Goal: Task Accomplishment & Management: Complete application form

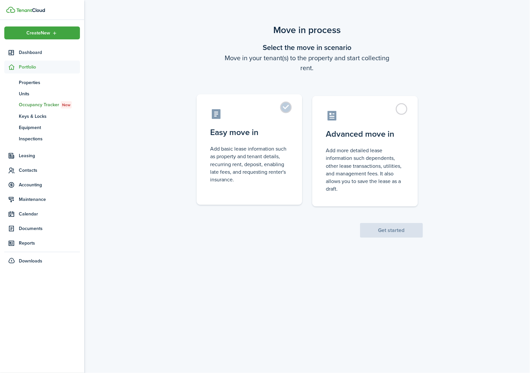
click at [285, 109] on label "Easy move in Add basic lease information such as property and tenant details, r…" at bounding box center [250, 149] width 106 height 110
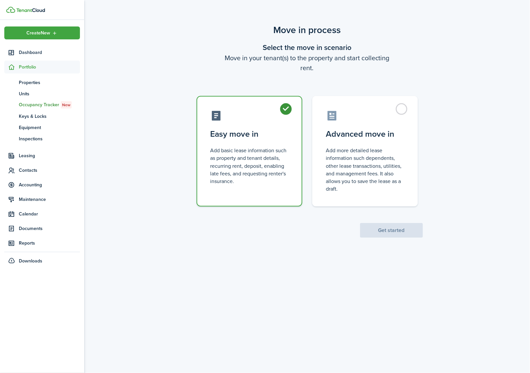
radio input "true"
click at [409, 227] on button "Get started" at bounding box center [391, 230] width 63 height 15
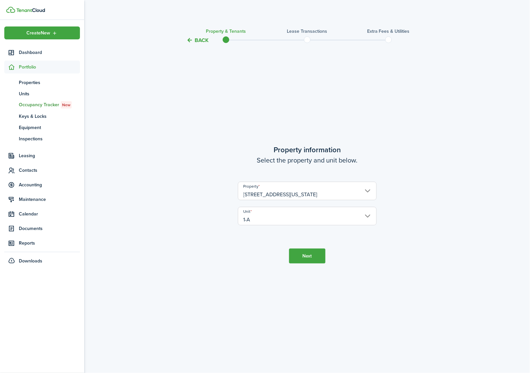
click at [310, 259] on button "Next" at bounding box center [307, 255] width 36 height 15
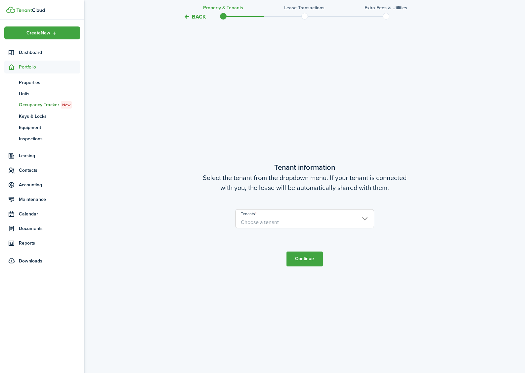
scroll to position [328, 0]
click at [303, 221] on span "Choose a tenant" at bounding box center [304, 221] width 138 height 11
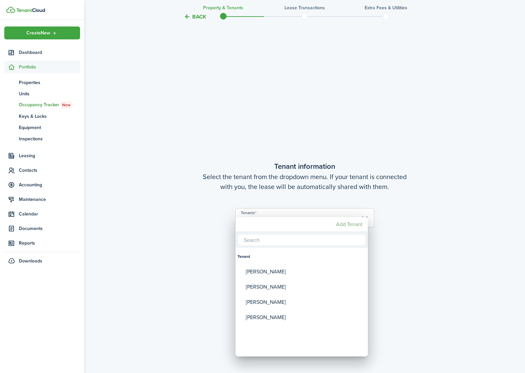
click at [349, 225] on mbsc-button "Add Tenant" at bounding box center [349, 224] width 32 height 12
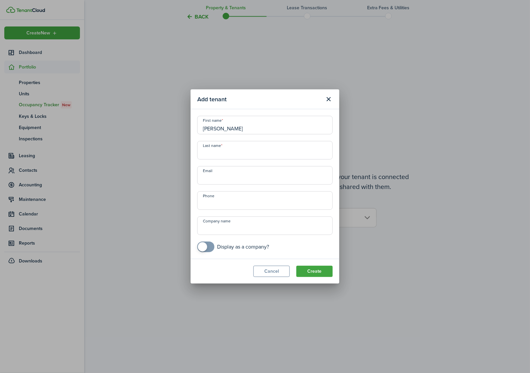
type input "[PERSON_NAME]"
type input "Diz"
click at [273, 104] on modal-title "Add tenant" at bounding box center [259, 99] width 124 height 13
type input "[PHONE_NUMBER]"
click at [235, 155] on input "Diz" at bounding box center [265, 150] width 136 height 19
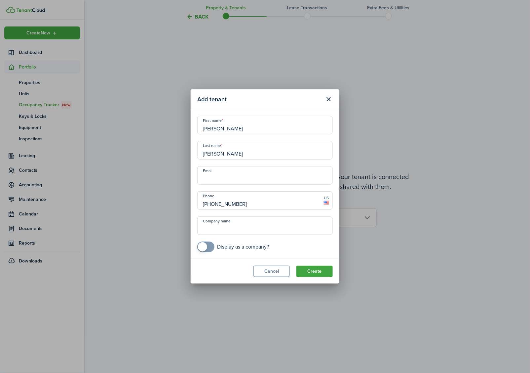
type input "[PERSON_NAME]"
type input "[EMAIL_ADDRESS][DOMAIN_NAME]"
click at [316, 270] on button "Create" at bounding box center [315, 270] width 36 height 11
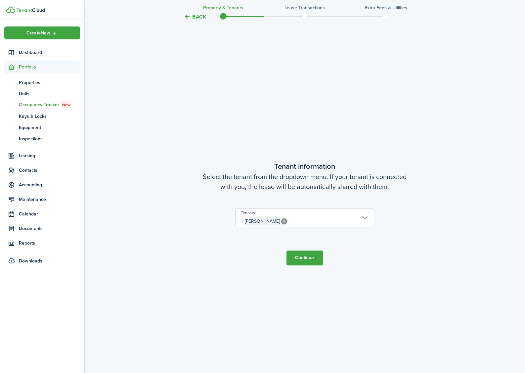
click at [315, 254] on button "Continue" at bounding box center [304, 257] width 36 height 15
checkbox input "true"
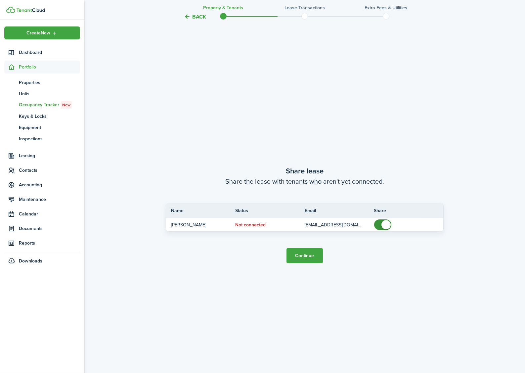
scroll to position [700, 0]
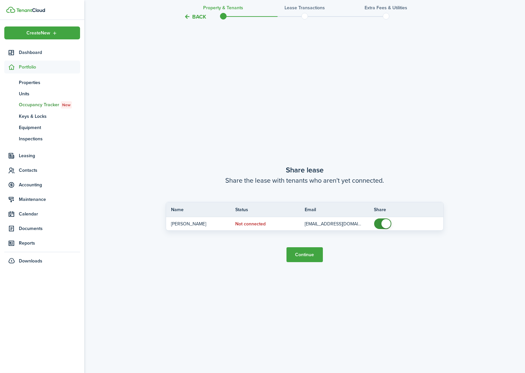
click at [315, 254] on button "Continue" at bounding box center [304, 254] width 36 height 15
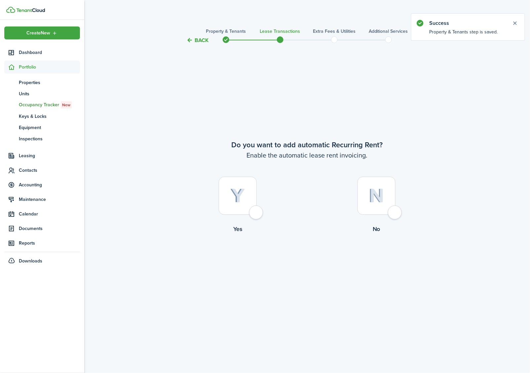
click at [241, 198] on img at bounding box center [237, 195] width 15 height 15
radio input "true"
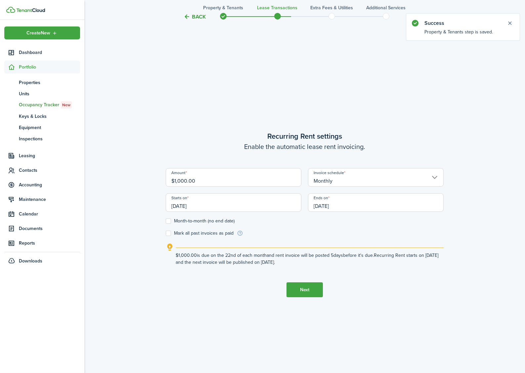
scroll to position [328, 0]
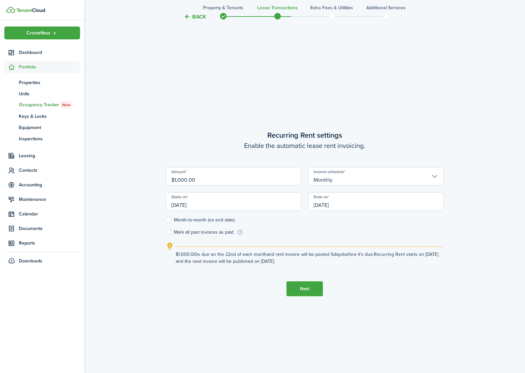
click at [222, 204] on input "[DATE]" at bounding box center [234, 201] width 136 height 19
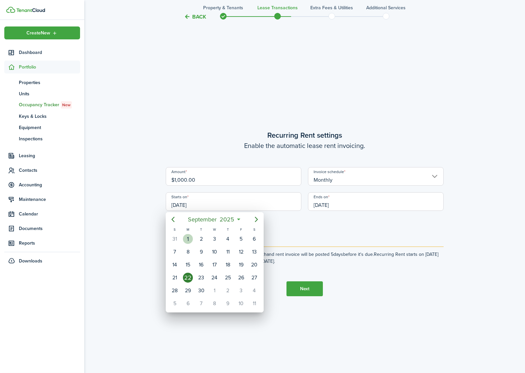
click at [191, 238] on div "1" at bounding box center [188, 239] width 10 height 10
type input "[DATE]"
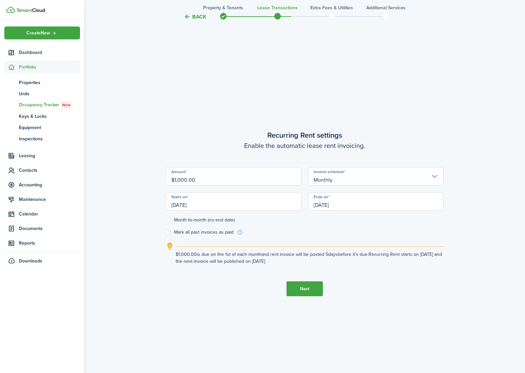
click at [351, 205] on input "[DATE]" at bounding box center [376, 201] width 136 height 19
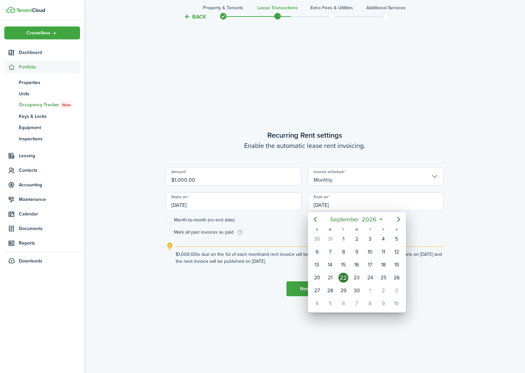
click at [383, 219] on icon at bounding box center [380, 219] width 7 height 7
click at [378, 219] on mbsc-button "[DATE]" at bounding box center [353, 219] width 55 height 12
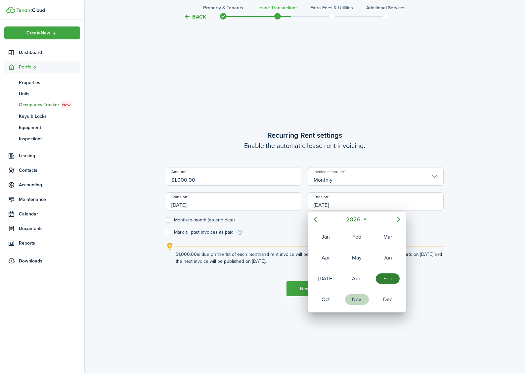
click at [360, 299] on div "Nov" at bounding box center [357, 299] width 24 height 11
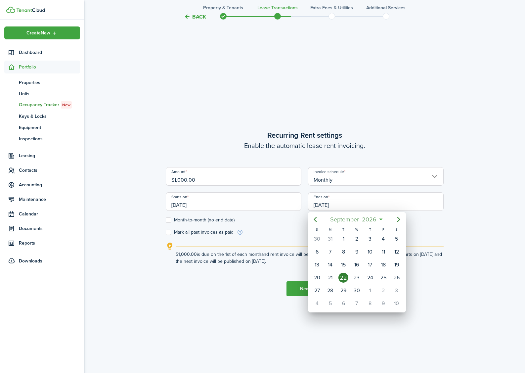
click at [367, 214] on span "2026" at bounding box center [369, 219] width 18 height 12
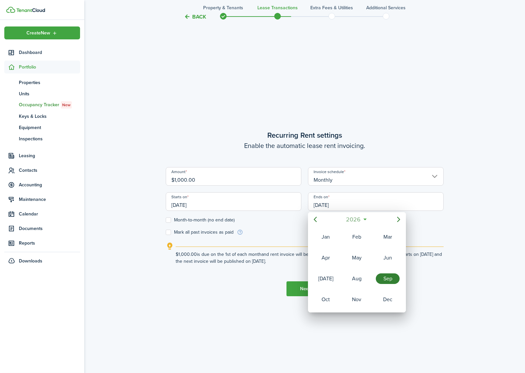
click at [360, 222] on span "2026" at bounding box center [353, 219] width 18 height 12
click at [358, 274] on div "2025" at bounding box center [357, 278] width 24 height 11
click at [356, 301] on div "Nov" at bounding box center [357, 299] width 24 height 11
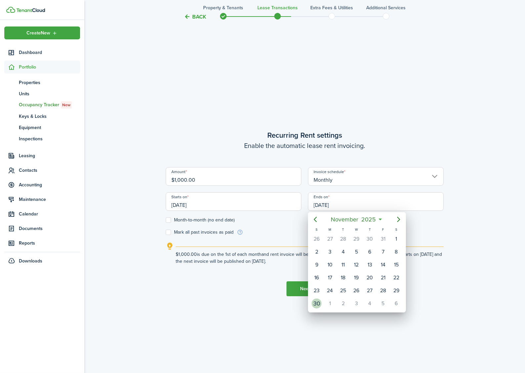
click at [319, 305] on div "30" at bounding box center [316, 303] width 10 height 10
type input "[DATE]"
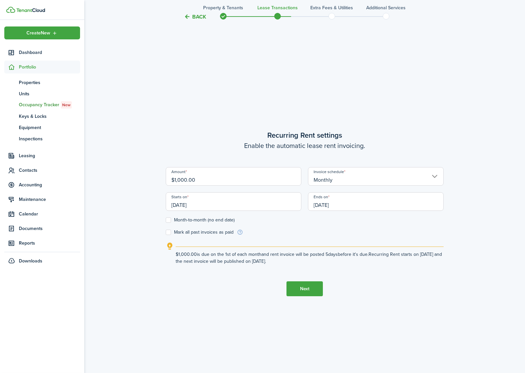
click at [301, 288] on button "Next" at bounding box center [304, 288] width 36 height 15
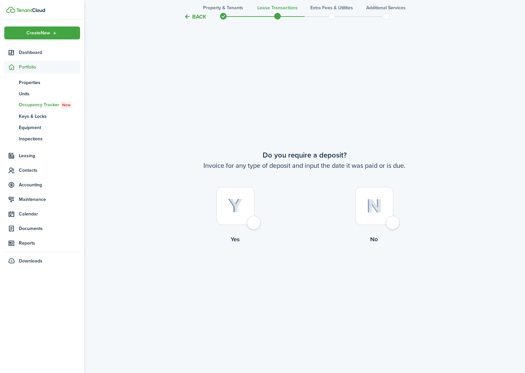
scroll to position [700, 0]
click at [388, 221] on div at bounding box center [374, 205] width 38 height 38
radio input "true"
click at [388, 221] on div at bounding box center [374, 205] width 38 height 38
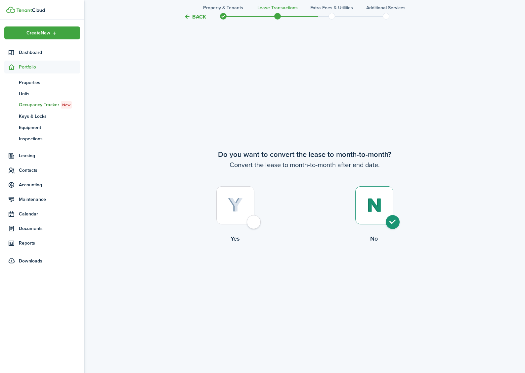
radio input "true"
click at [308, 272] on button "Continue" at bounding box center [304, 269] width 36 height 15
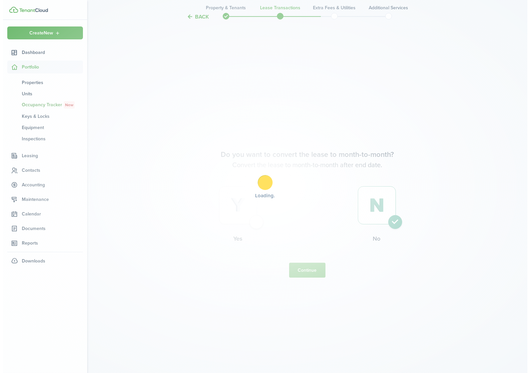
scroll to position [0, 0]
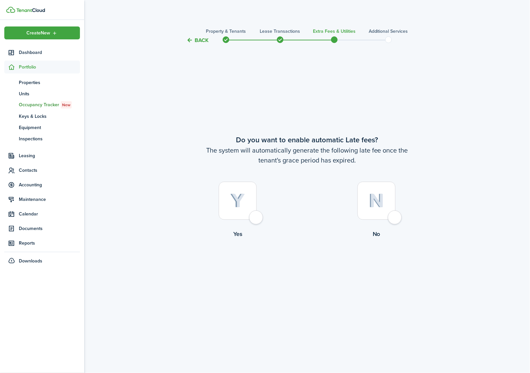
click at [257, 216] on div at bounding box center [238, 201] width 38 height 38
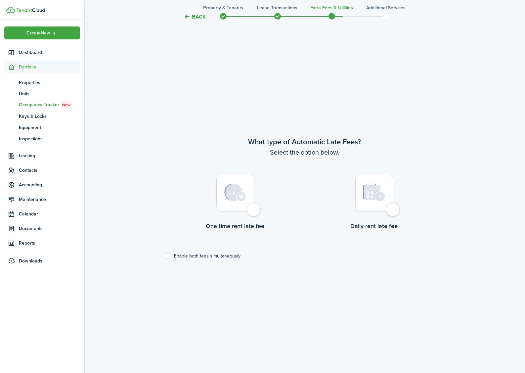
scroll to position [328, 0]
click at [191, 19] on button "Back" at bounding box center [195, 16] width 22 height 7
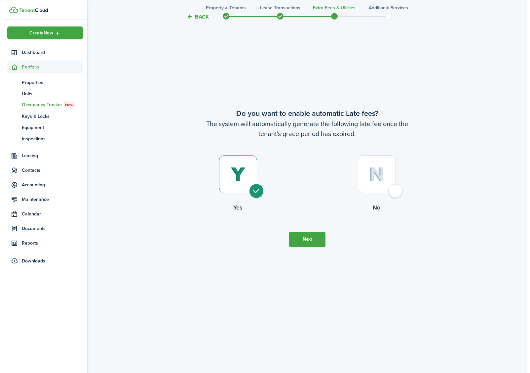
scroll to position [0, 0]
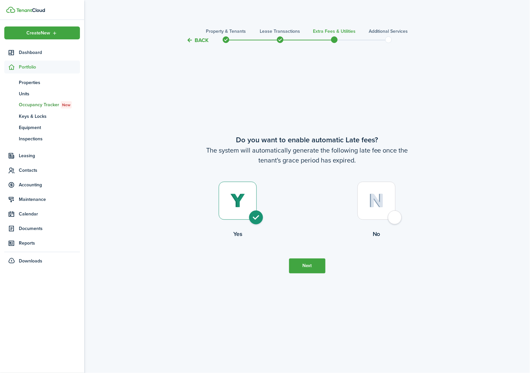
click at [387, 214] on div at bounding box center [377, 201] width 38 height 38
radio input "false"
radio input "true"
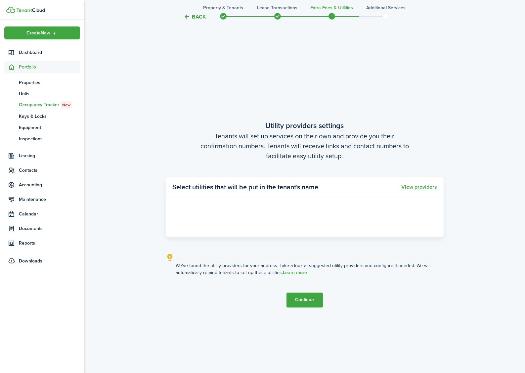
scroll to position [328, 0]
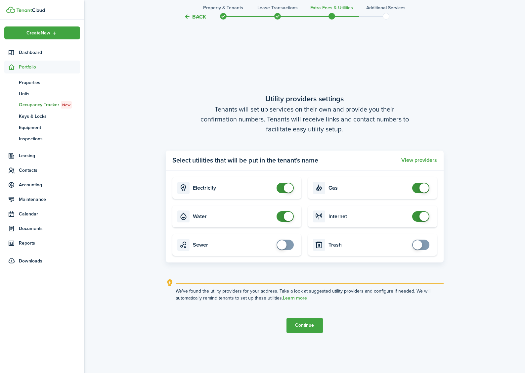
click at [308, 328] on button "Continue" at bounding box center [304, 325] width 36 height 15
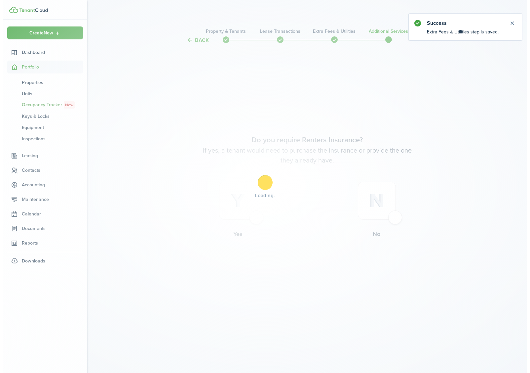
scroll to position [0, 0]
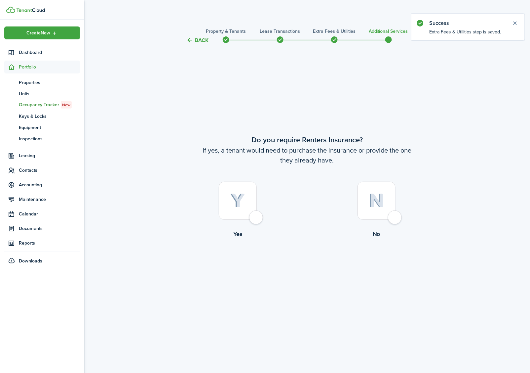
click at [380, 201] on img at bounding box center [377, 200] width 16 height 14
radio input "true"
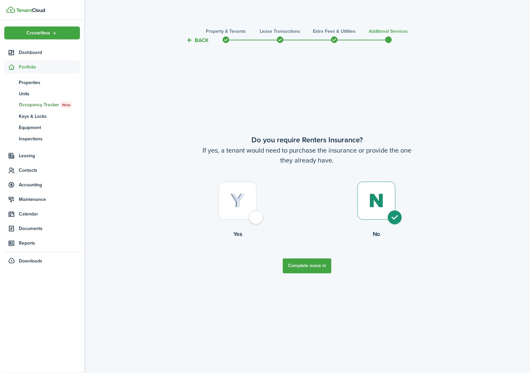
click at [305, 266] on button "Complete move in" at bounding box center [307, 265] width 49 height 15
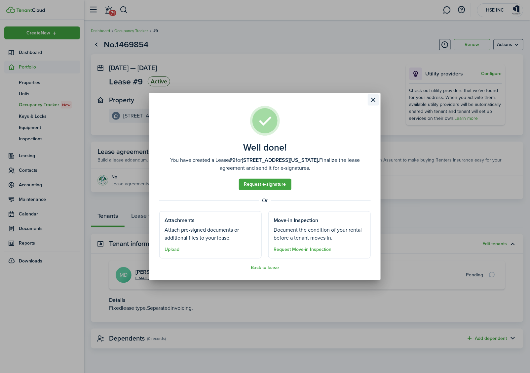
click at [372, 100] on button "Close modal" at bounding box center [373, 99] width 11 height 11
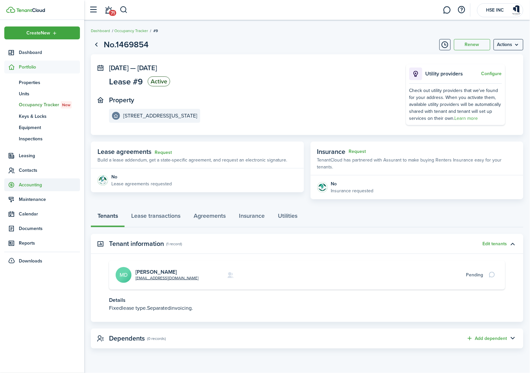
click at [21, 183] on span "Accounting" at bounding box center [49, 184] width 61 height 7
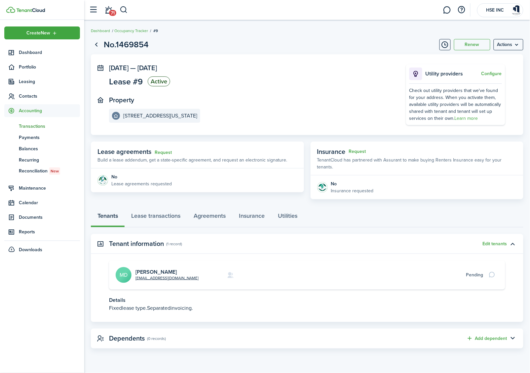
click at [35, 127] on span "Transactions" at bounding box center [49, 126] width 61 height 7
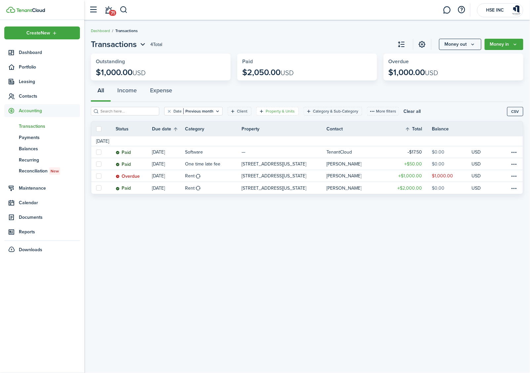
click at [277, 111] on filter-tag-label "Property & Units" at bounding box center [280, 111] width 29 height 6
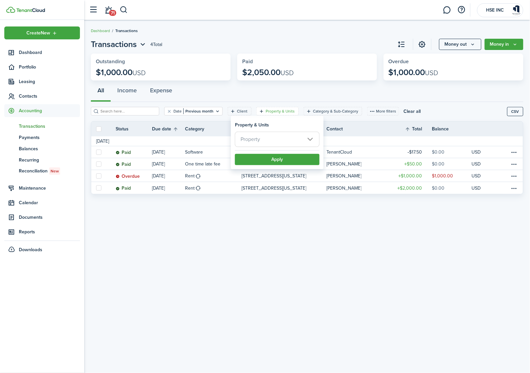
click at [281, 136] on span "Property" at bounding box center [277, 139] width 84 height 15
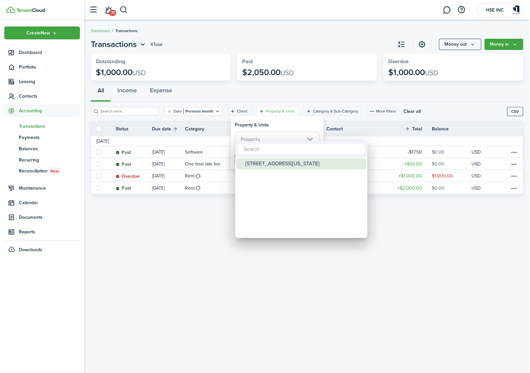
click at [281, 164] on div "[STREET_ADDRESS][US_STATE]" at bounding box center [304, 163] width 117 height 11
type input "[STREET_ADDRESS][US_STATE]"
click at [310, 126] on div at bounding box center [265, 186] width 636 height 478
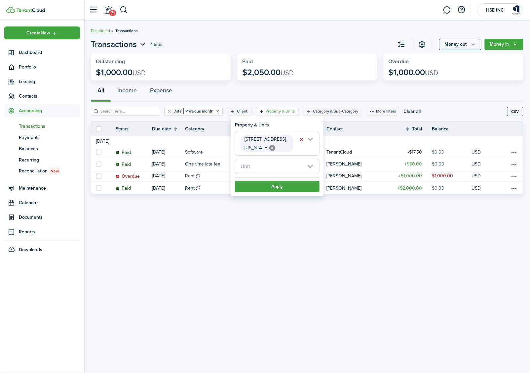
click at [295, 169] on span "Unit" at bounding box center [277, 166] width 84 height 15
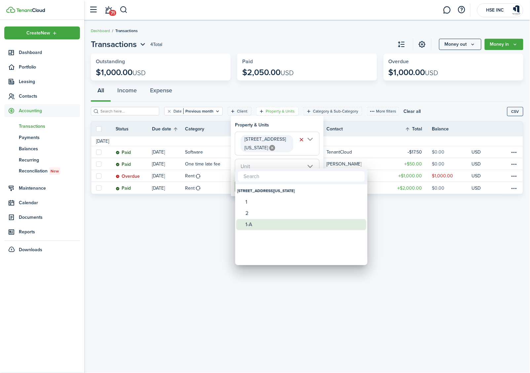
click at [285, 225] on div "1-A" at bounding box center [304, 224] width 117 height 11
type input "1-A"
click at [290, 118] on div at bounding box center [265, 186] width 636 height 478
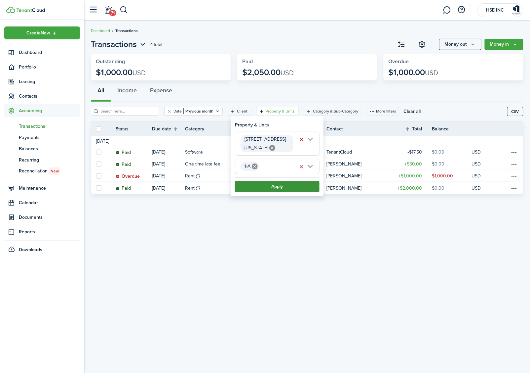
click at [276, 184] on button "Apply" at bounding box center [277, 186] width 85 height 11
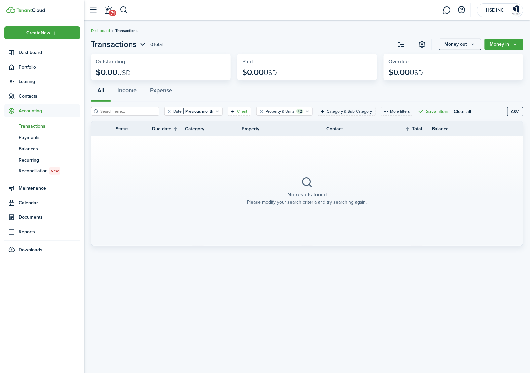
click at [246, 109] on filter-tag-label "Client" at bounding box center [242, 111] width 11 height 6
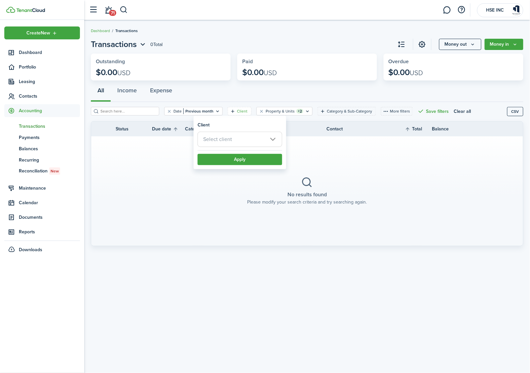
click at [242, 135] on span "Select client" at bounding box center [240, 139] width 84 height 15
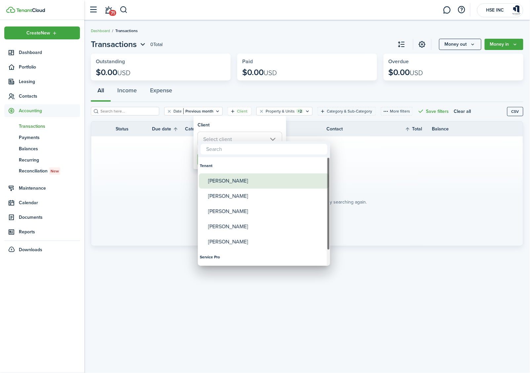
click at [231, 183] on div "[PERSON_NAME]" at bounding box center [266, 180] width 117 height 15
type input "[PERSON_NAME]"
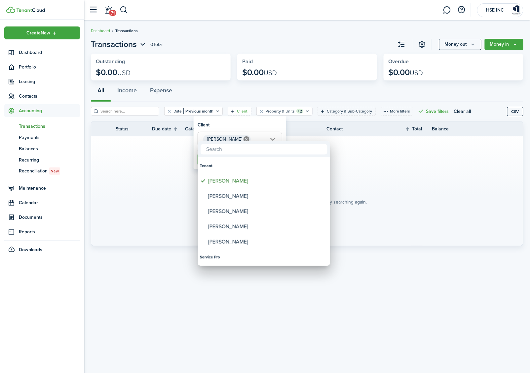
click at [243, 129] on div at bounding box center [265, 186] width 636 height 478
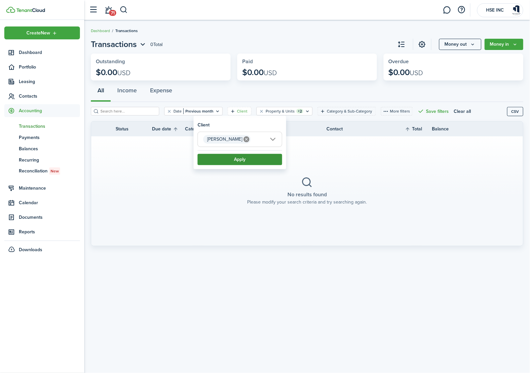
click at [241, 161] on button "Apply" at bounding box center [240, 159] width 85 height 11
